Goal: Find contact information: Find contact information

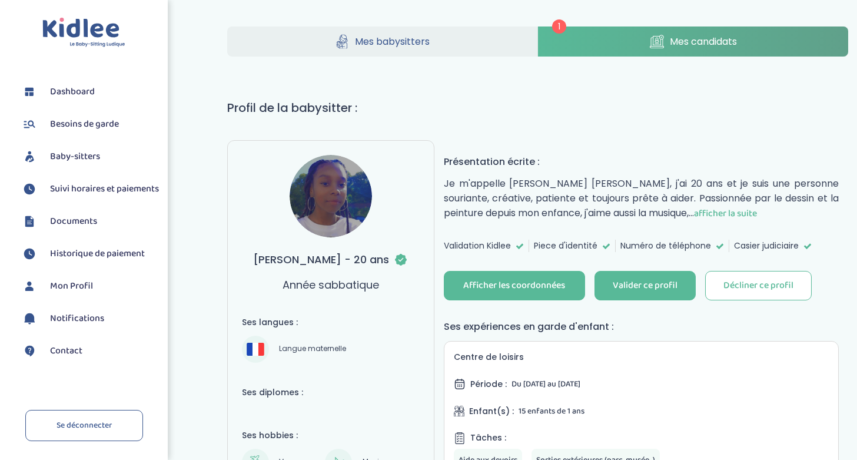
click at [710, 213] on span "afficher la suite" at bounding box center [725, 213] width 63 height 15
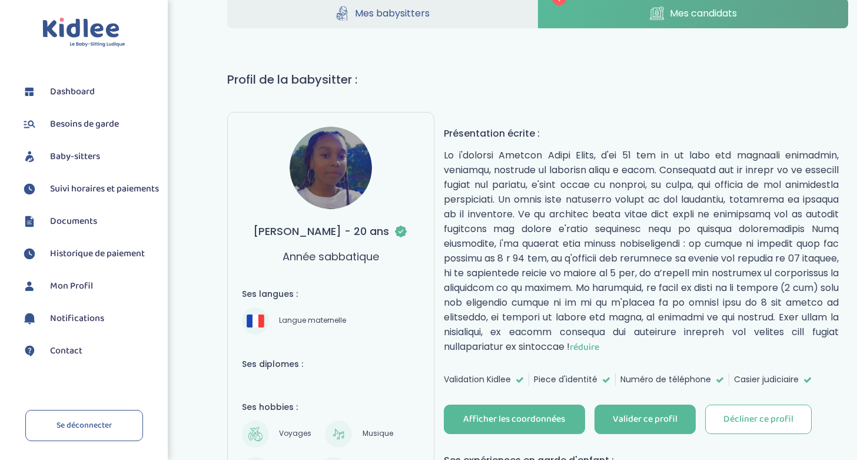
scroll to position [15, 0]
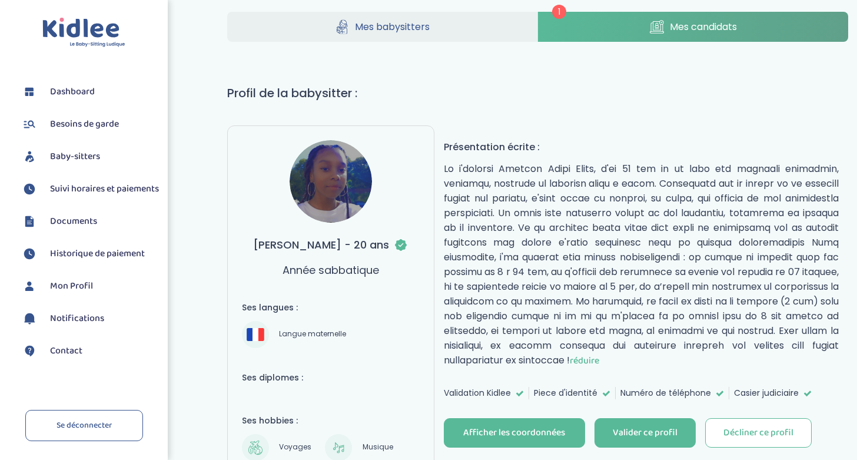
click at [323, 179] on img at bounding box center [331, 181] width 82 height 82
drag, startPoint x: 364, startPoint y: 244, endPoint x: 257, endPoint y: 237, distance: 107.3
click at [257, 237] on h3 "GOMES BRITO Darlène - 20 ans" at bounding box center [330, 245] width 155 height 16
drag, startPoint x: 252, startPoint y: 244, endPoint x: 367, endPoint y: 244, distance: 114.8
click at [367, 244] on h3 "[PERSON_NAME] - 20 ans" at bounding box center [330, 245] width 155 height 16
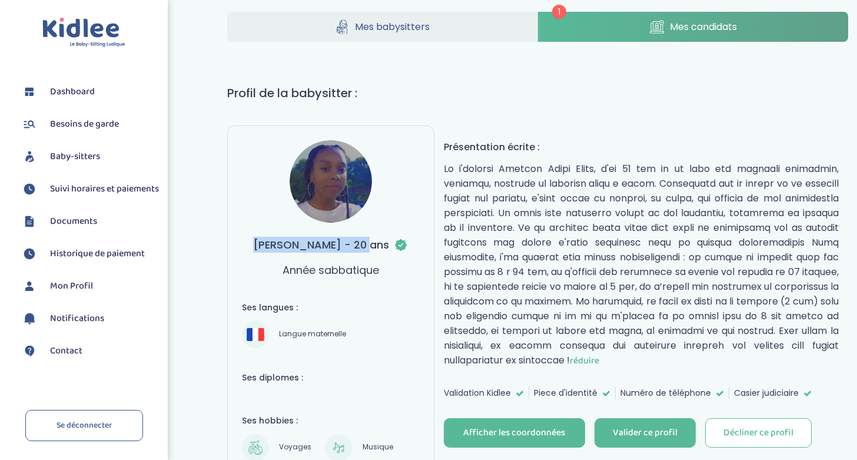
copy h3 "GOMES BRITO Darlène"
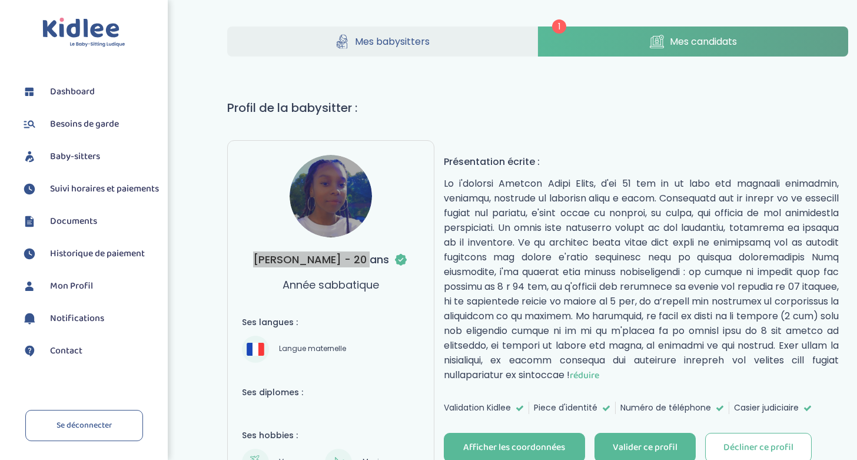
scroll to position [0, 0]
click at [653, 33] on link "Mes candidats" at bounding box center [693, 41] width 310 height 30
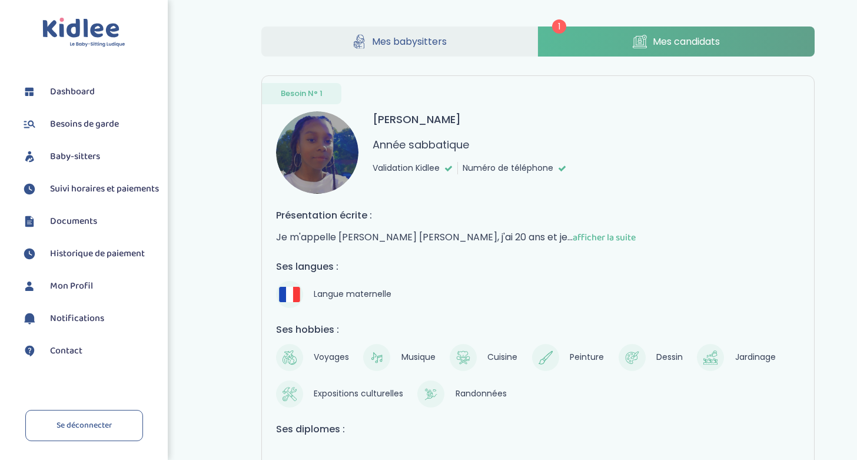
click at [462, 37] on link "Mes babysitters" at bounding box center [399, 41] width 277 height 30
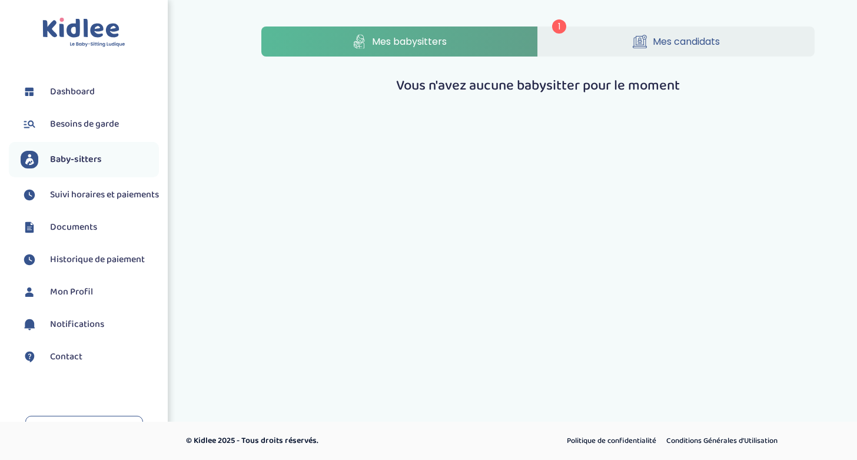
click at [637, 36] on icon at bounding box center [640, 42] width 14 height 14
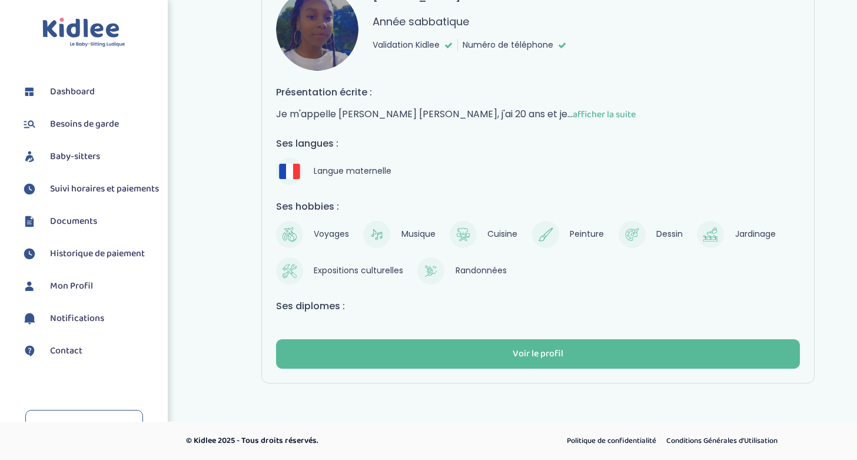
scroll to position [109, 0]
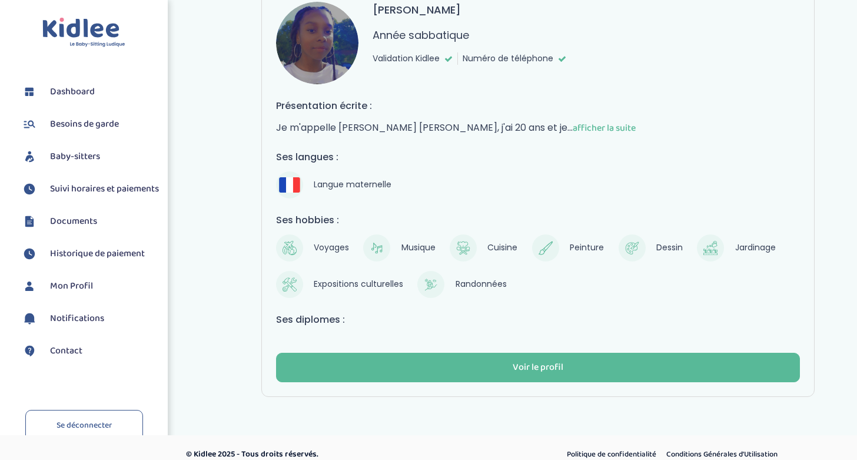
click at [573, 124] on span "afficher la suite" at bounding box center [604, 128] width 63 height 15
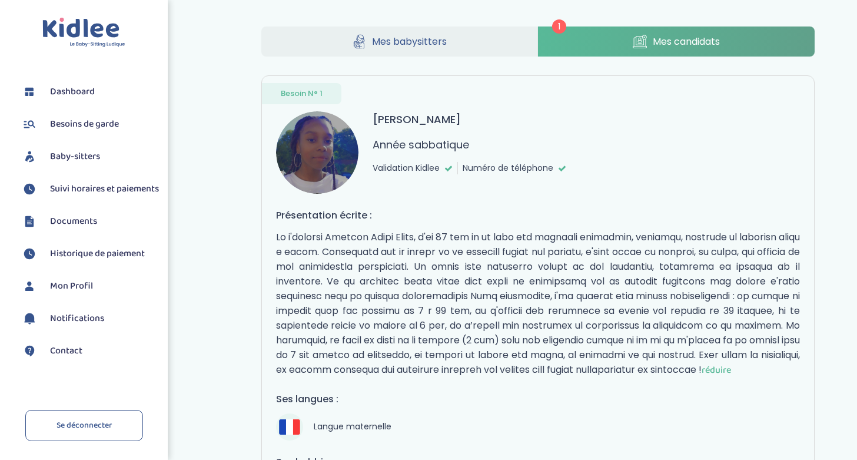
scroll to position [0, 0]
click at [337, 153] on img at bounding box center [317, 152] width 82 height 82
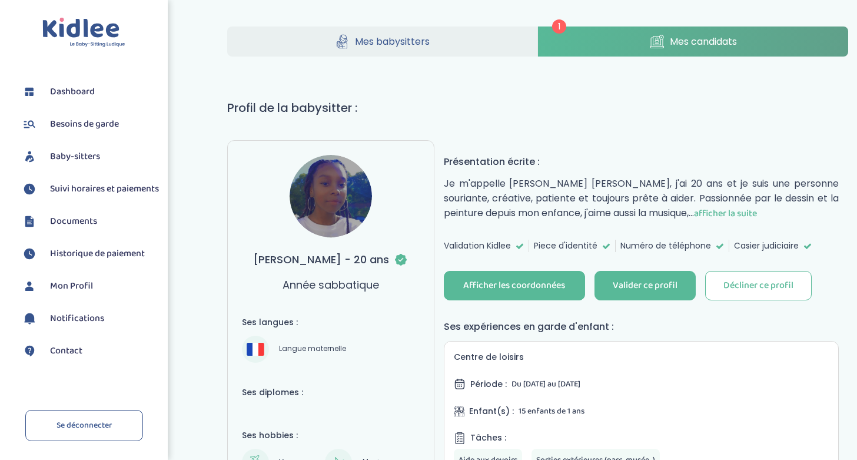
click at [334, 192] on img at bounding box center [331, 196] width 82 height 82
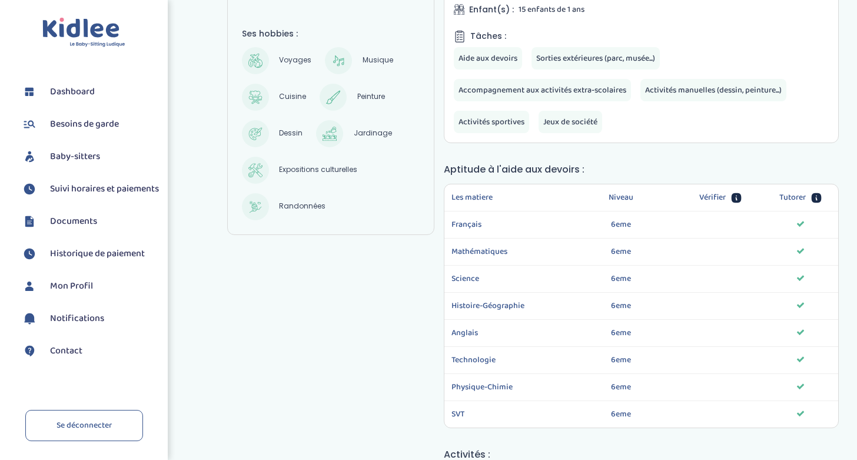
scroll to position [403, 0]
click at [615, 220] on span "6eme" at bounding box center [621, 223] width 20 height 13
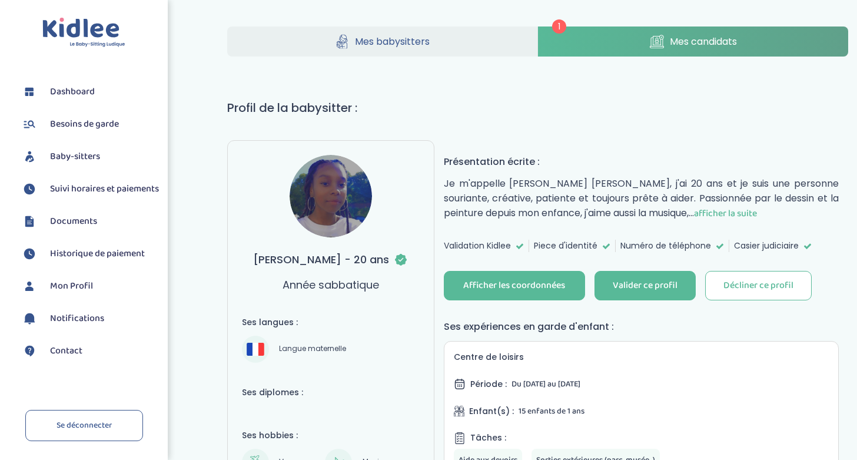
scroll to position [0, 0]
click at [521, 284] on div "Afficher les coordonnées" at bounding box center [514, 286] width 102 height 14
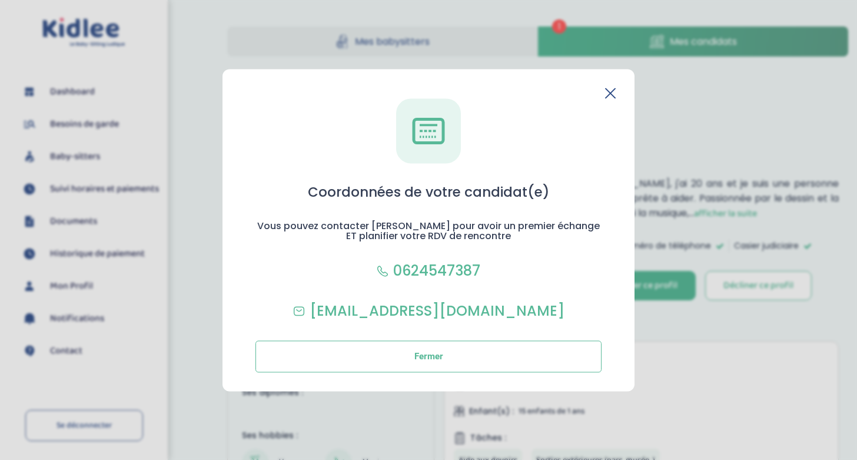
click at [612, 94] on icon at bounding box center [610, 93] width 11 height 11
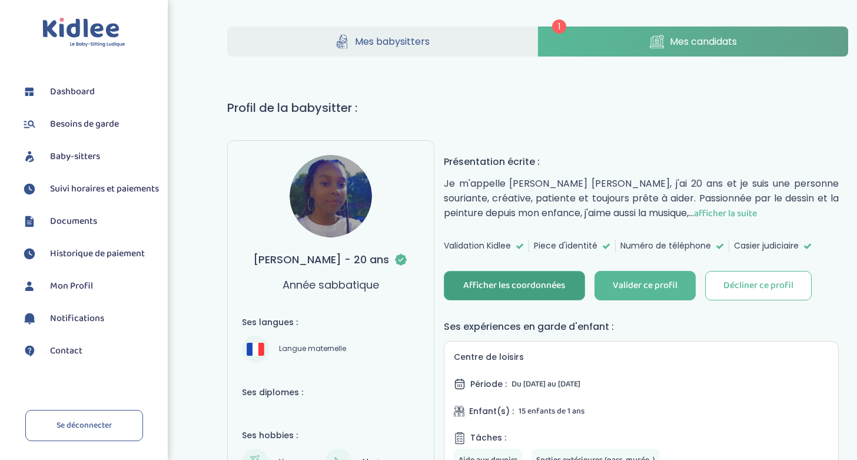
click at [366, 198] on img at bounding box center [331, 196] width 82 height 82
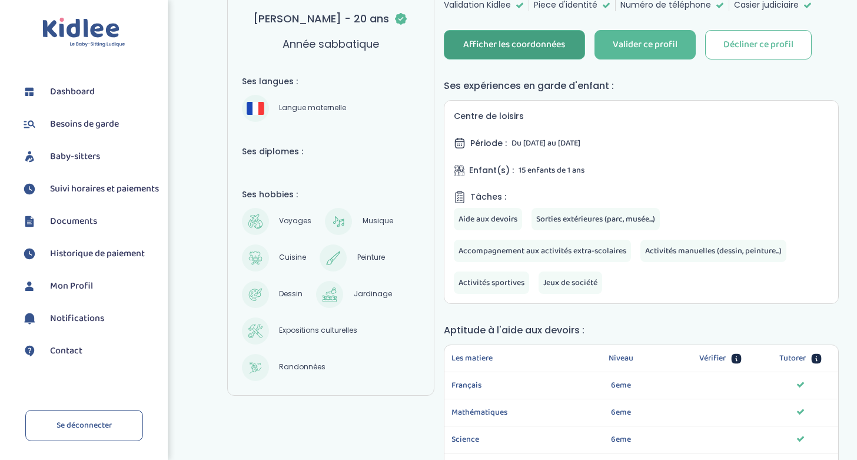
scroll to position [242, 0]
